Goal: Information Seeking & Learning: Learn about a topic

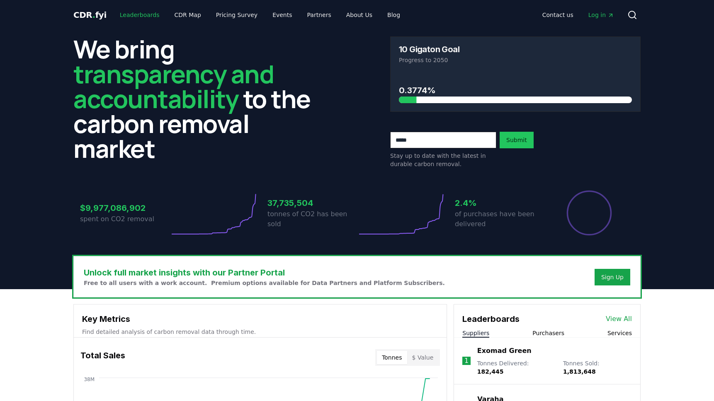
click at [143, 14] on link "Leaderboards" at bounding box center [139, 14] width 53 height 15
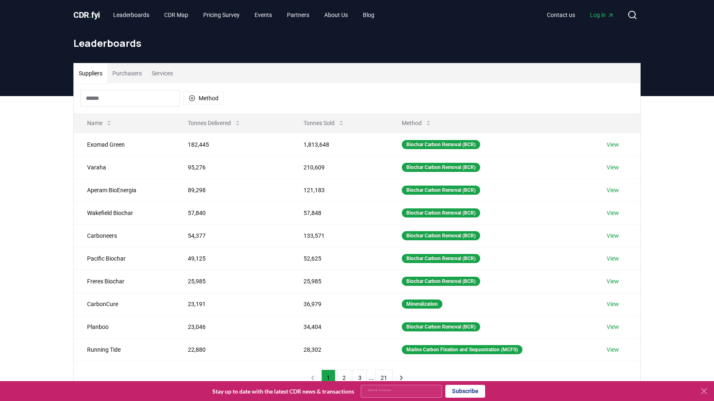
click at [126, 76] on button "Purchasers" at bounding box center [126, 73] width 39 height 20
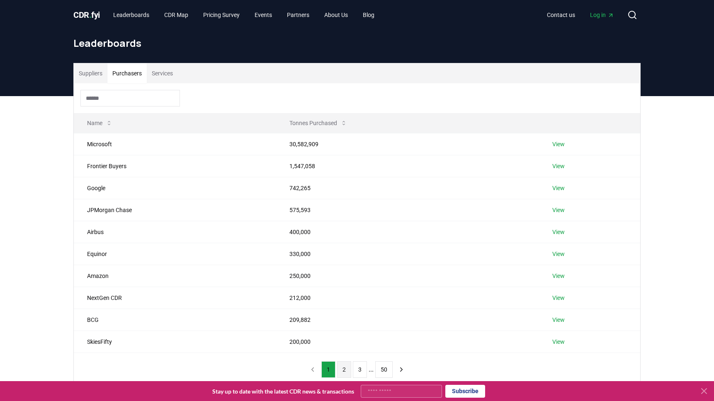
click at [343, 368] on button "2" at bounding box center [344, 369] width 14 height 17
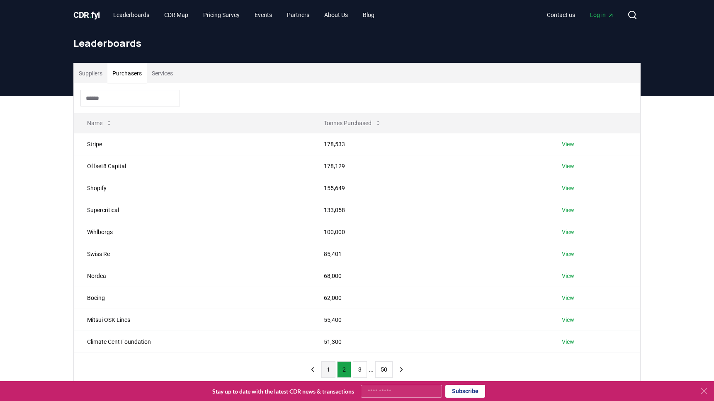
click at [325, 370] on button "1" at bounding box center [328, 369] width 14 height 17
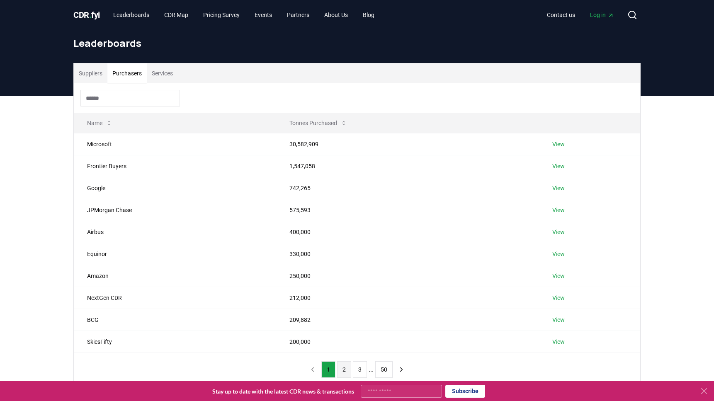
click at [343, 369] on button "2" at bounding box center [344, 369] width 14 height 17
